Goal: Task Accomplishment & Management: Use online tool/utility

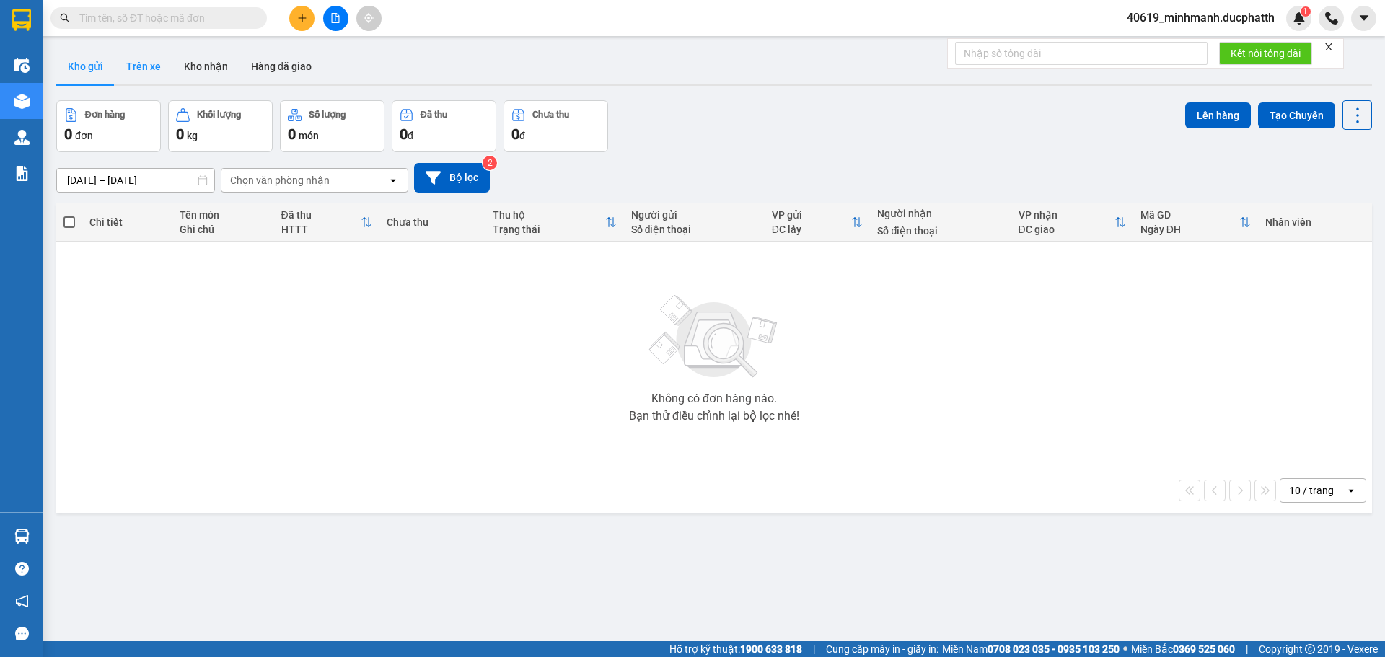
click at [140, 69] on button "Trên xe" at bounding box center [144, 66] width 58 height 35
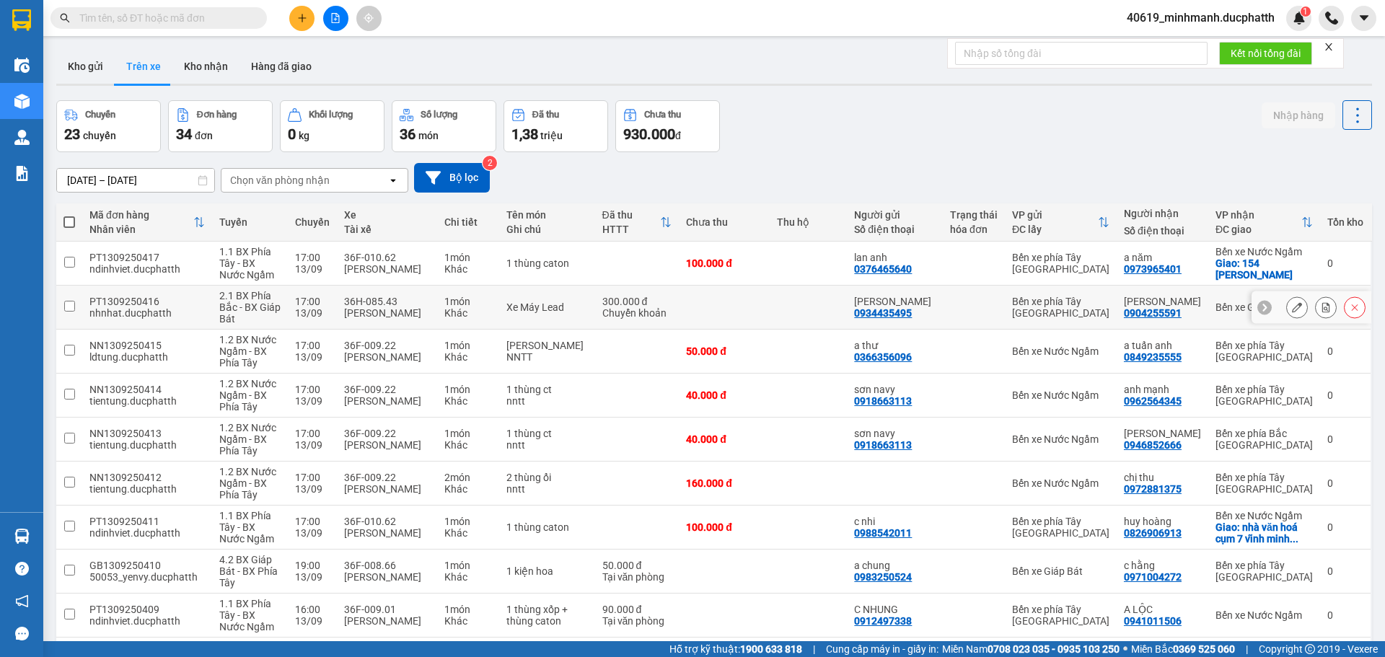
click at [486, 307] on div "Khác" at bounding box center [468, 313] width 48 height 12
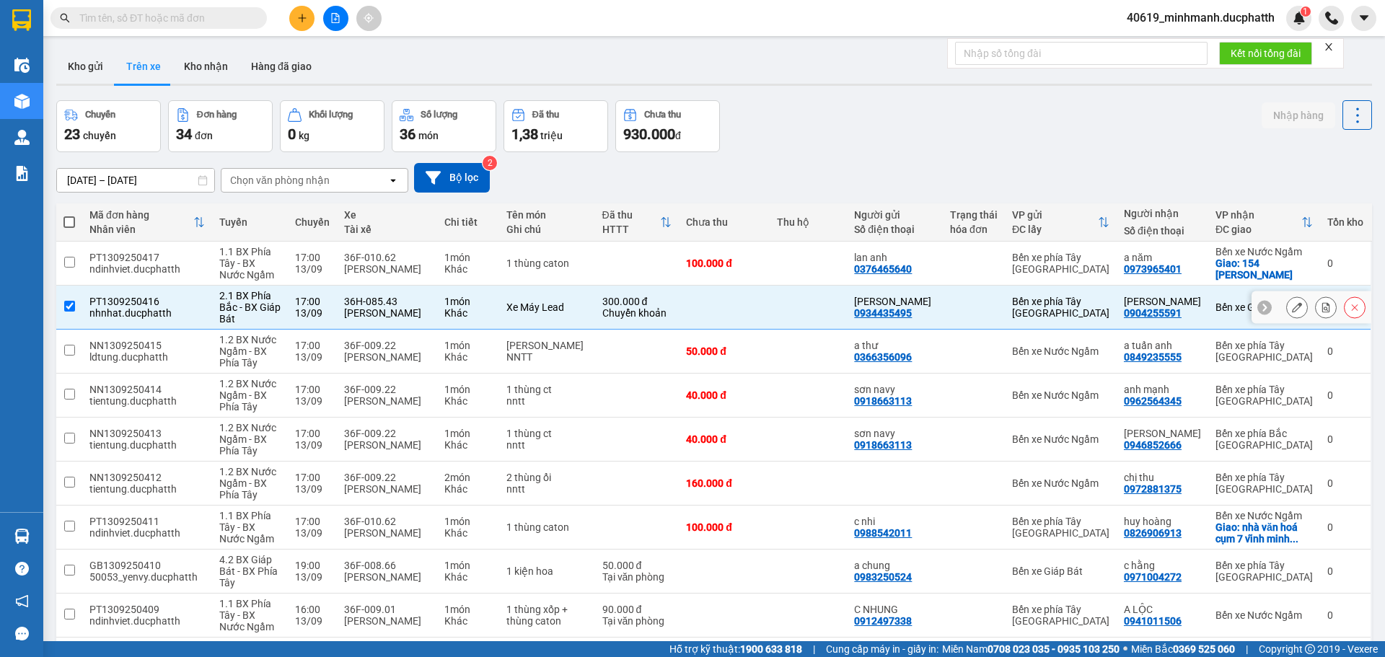
checkbox input "true"
click at [1322, 309] on icon at bounding box center [1326, 307] width 8 height 10
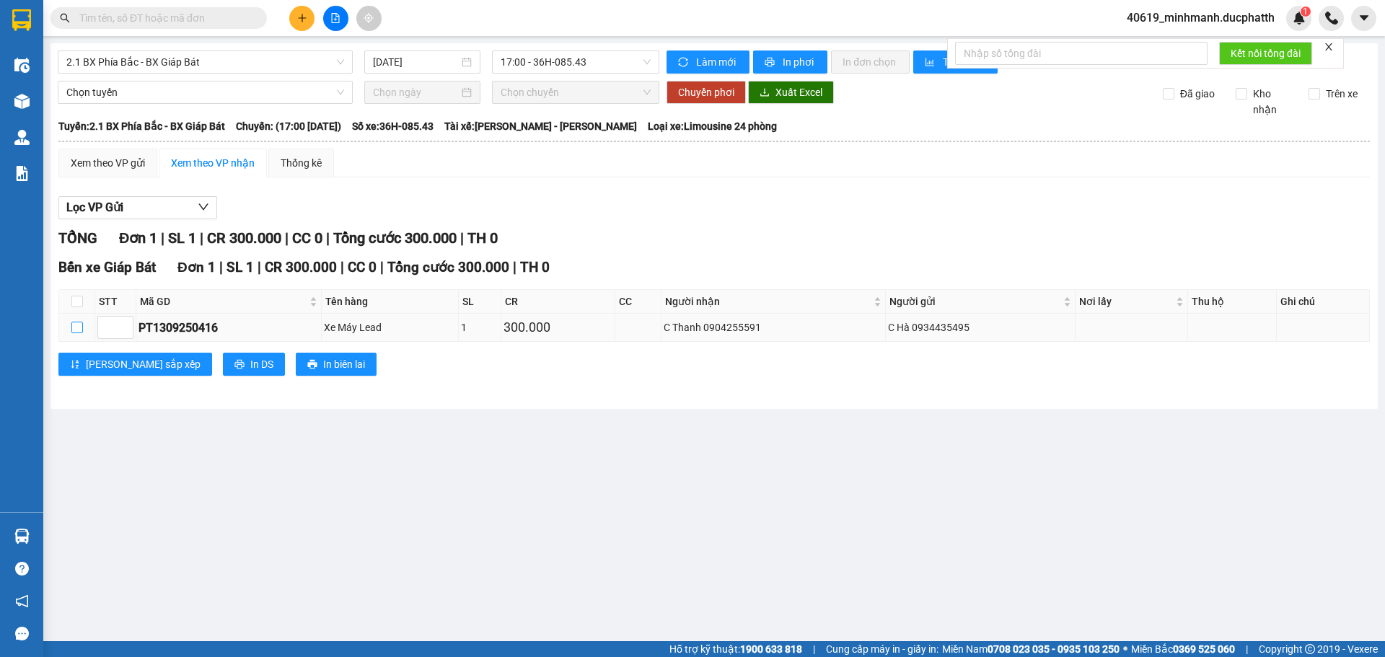
click at [73, 329] on input "checkbox" at bounding box center [77, 328] width 12 height 12
checkbox input "true"
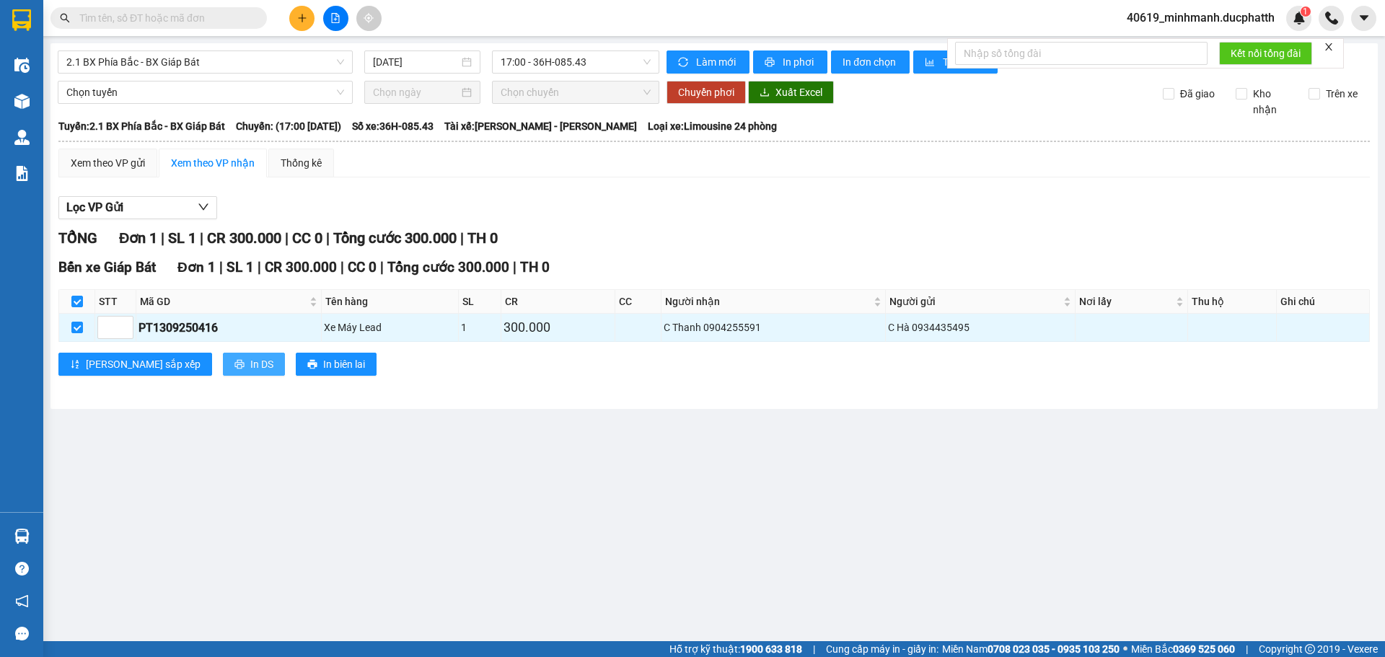
click at [250, 369] on span "In DS" at bounding box center [261, 364] width 23 height 16
click at [602, 70] on span "17:00 - 36H-085.43" at bounding box center [576, 62] width 150 height 22
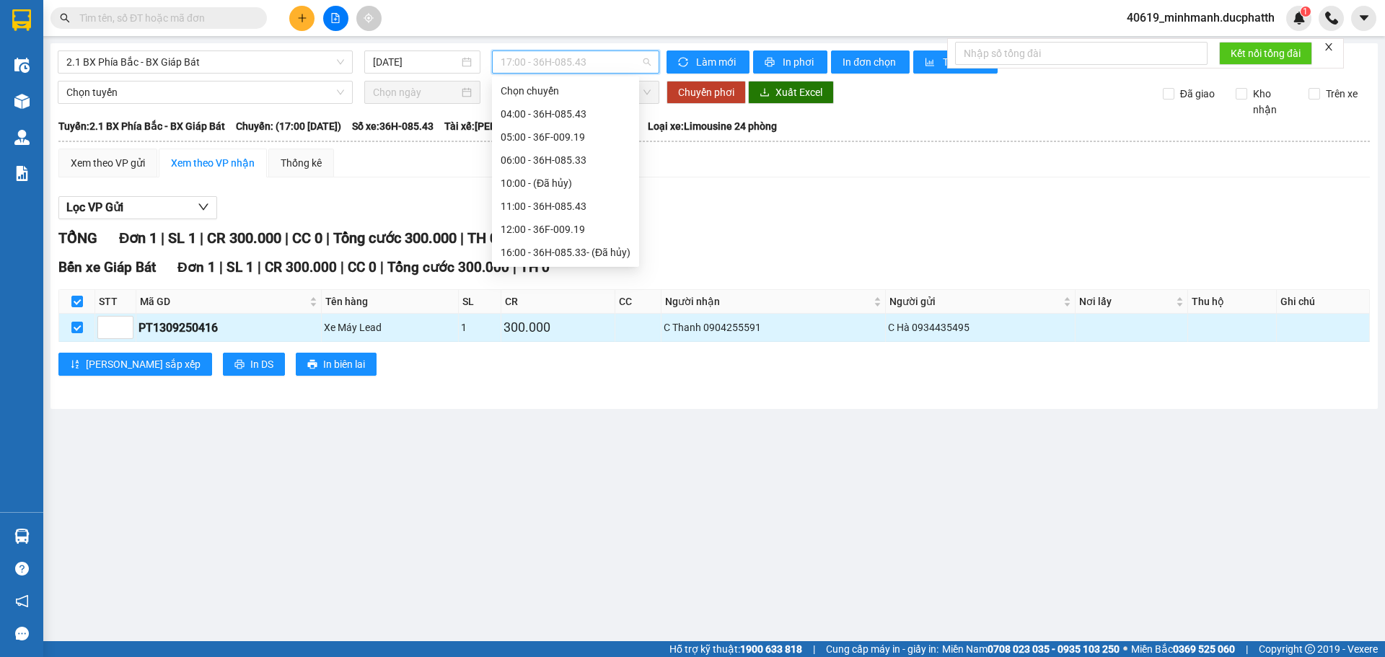
scroll to position [23, 0]
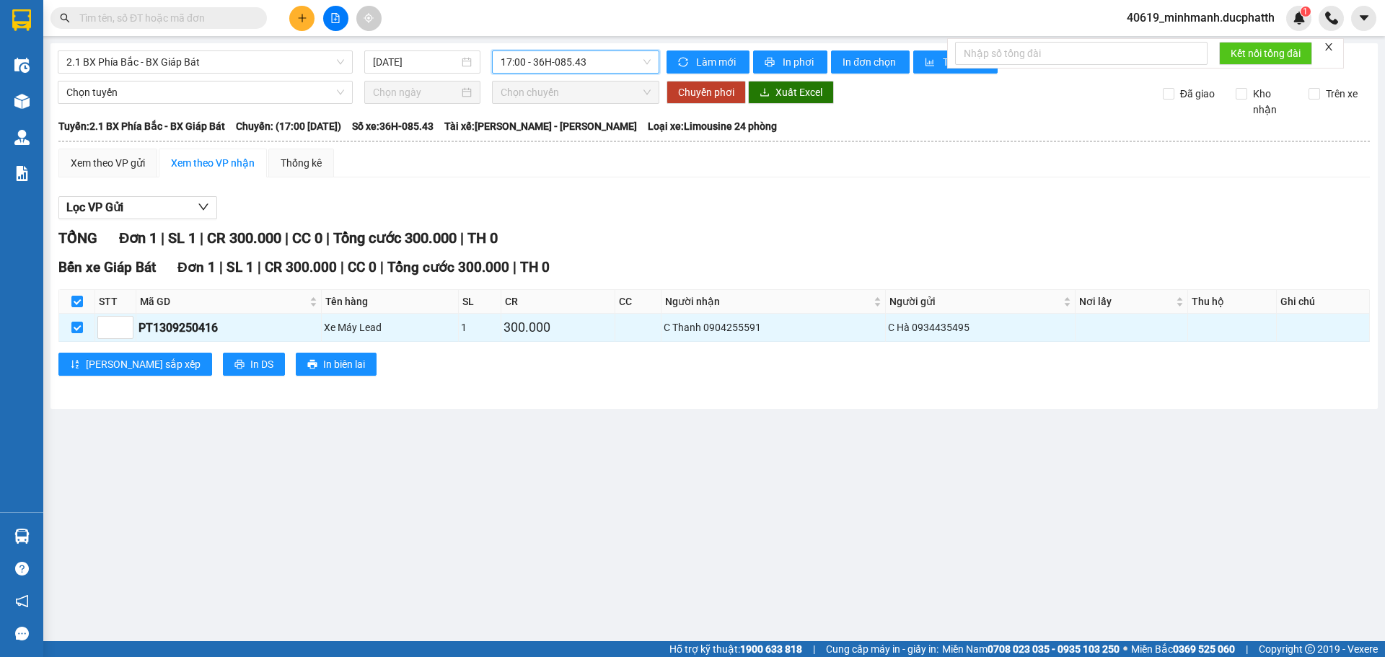
click at [416, 166] on div "Xem theo VP gửi Xem theo VP nhận Thống kê" at bounding box center [713, 163] width 1311 height 29
click at [597, 58] on span "17:00 - 36H-085.43" at bounding box center [576, 62] width 150 height 22
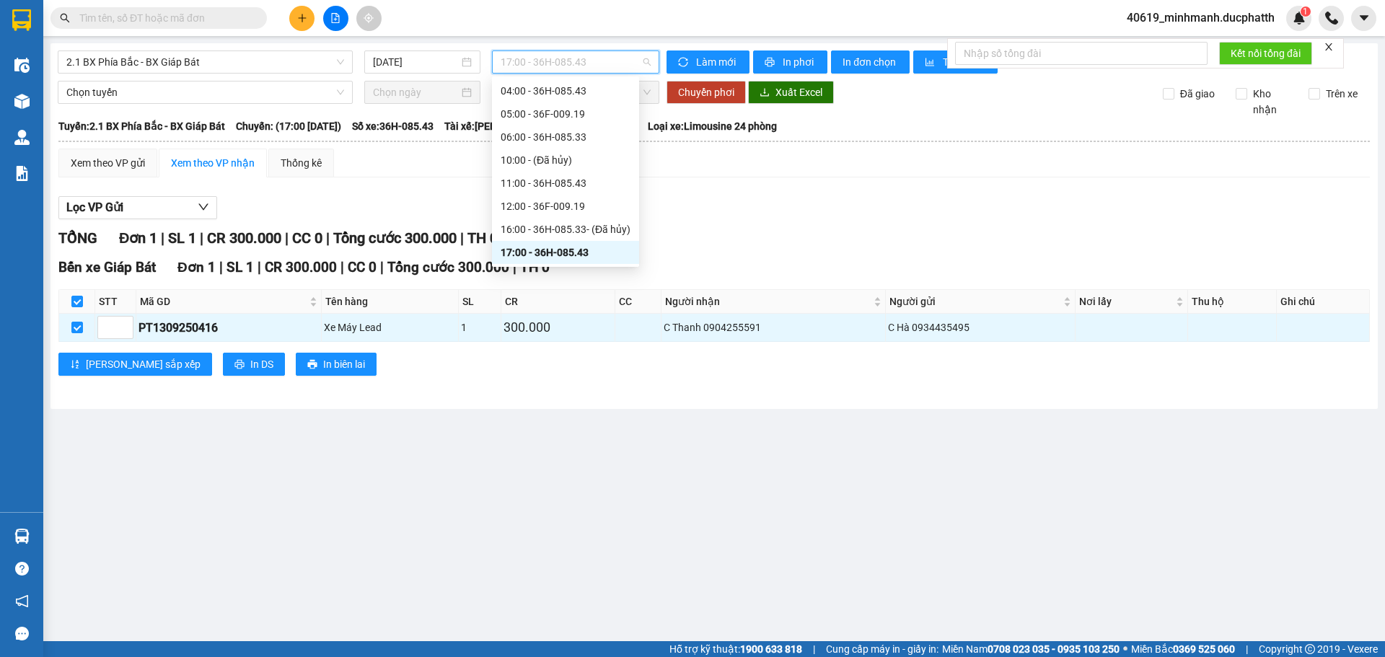
click at [548, 259] on div "17:00 - 36H-085.43" at bounding box center [566, 253] width 130 height 16
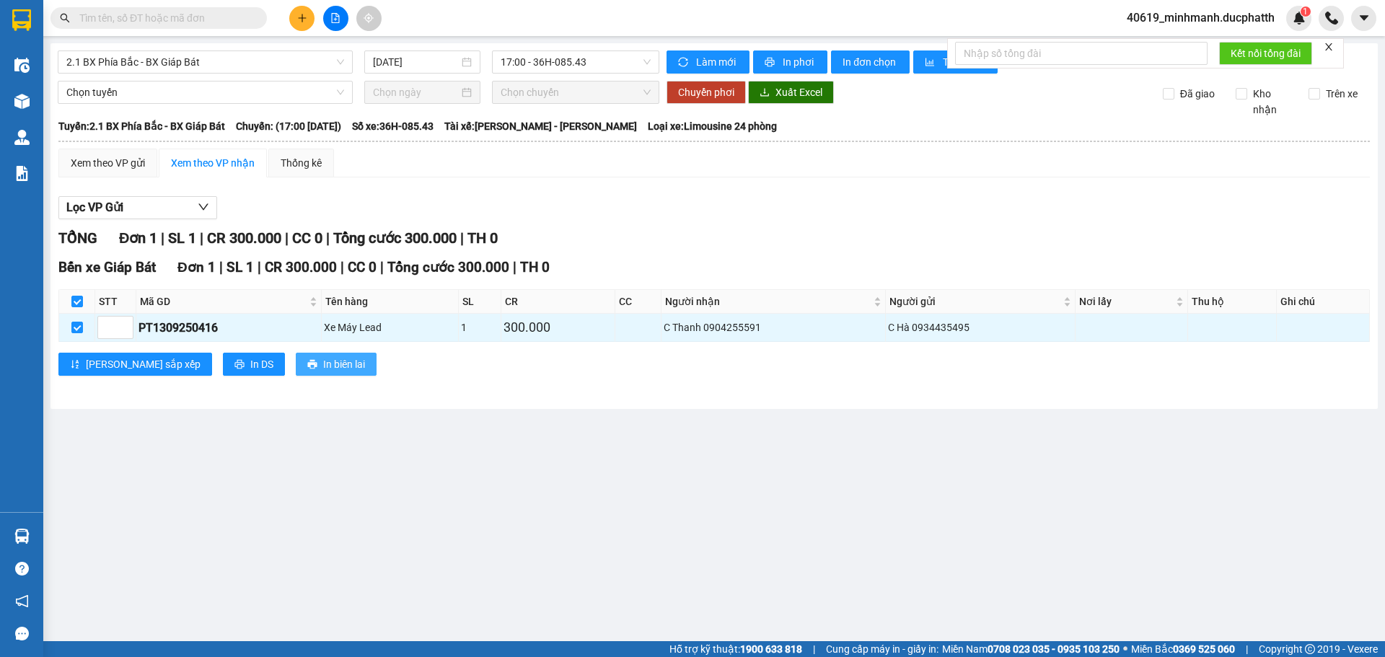
drag, startPoint x: 263, startPoint y: 359, endPoint x: 256, endPoint y: 353, distance: 9.2
click at [323, 357] on span "In biên lai" at bounding box center [344, 364] width 42 height 16
